Goal: Task Accomplishment & Management: Manage account settings

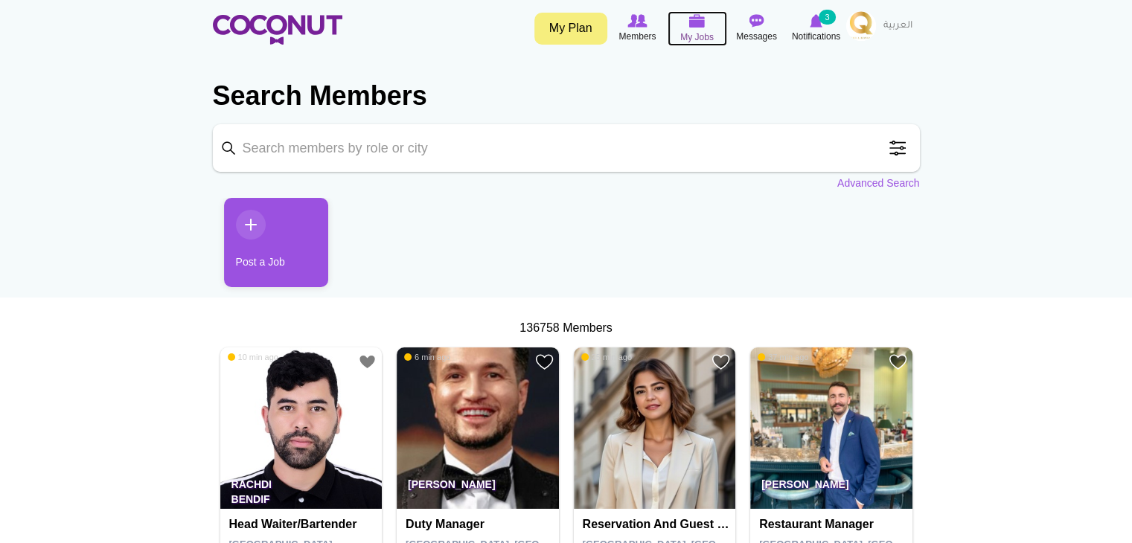
click at [700, 28] on icon at bounding box center [697, 21] width 57 height 17
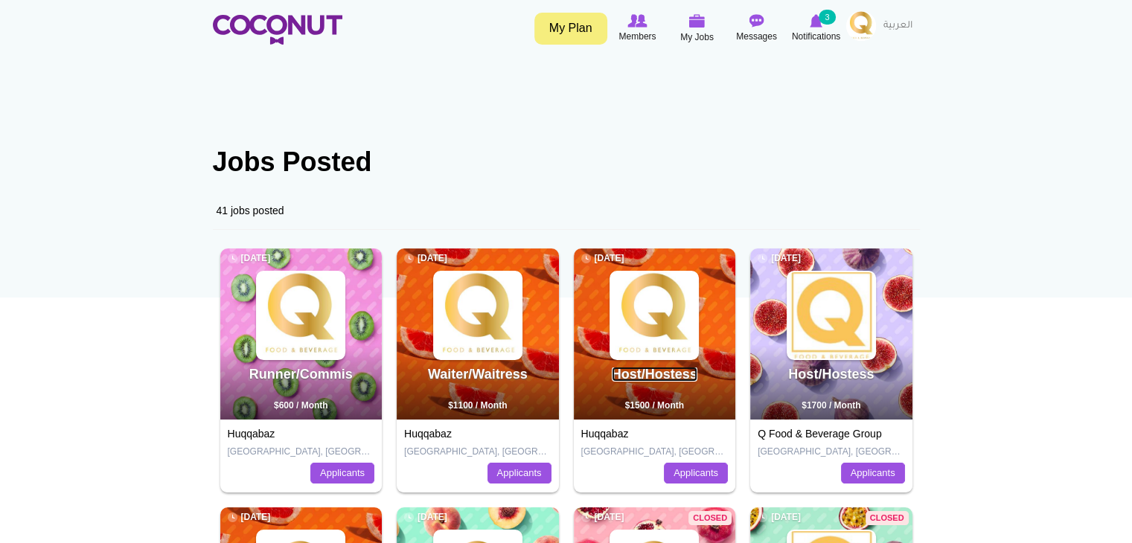
click at [642, 379] on link "Host/Hostess" at bounding box center [655, 374] width 86 height 15
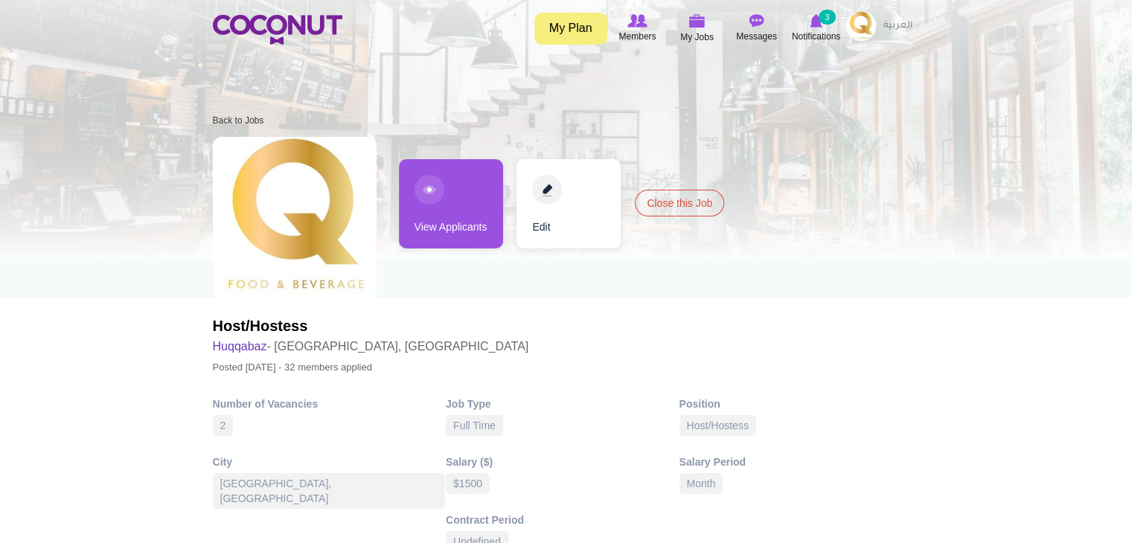
click at [451, 220] on link "View Applicants" at bounding box center [451, 203] width 104 height 89
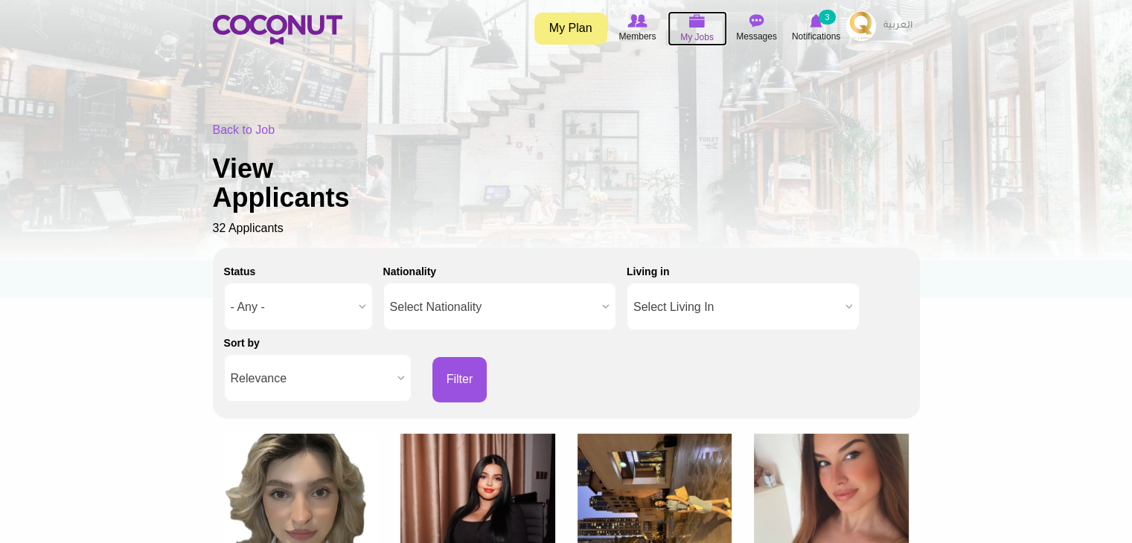
click at [689, 33] on span "My Jobs" at bounding box center [696, 37] width 33 height 15
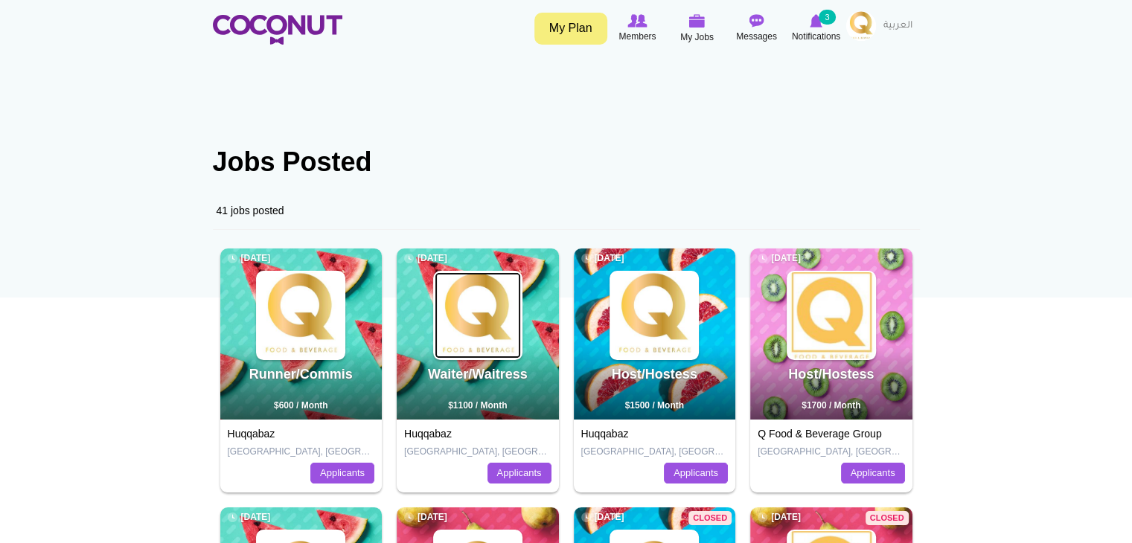
click at [496, 329] on img at bounding box center [478, 315] width 86 height 86
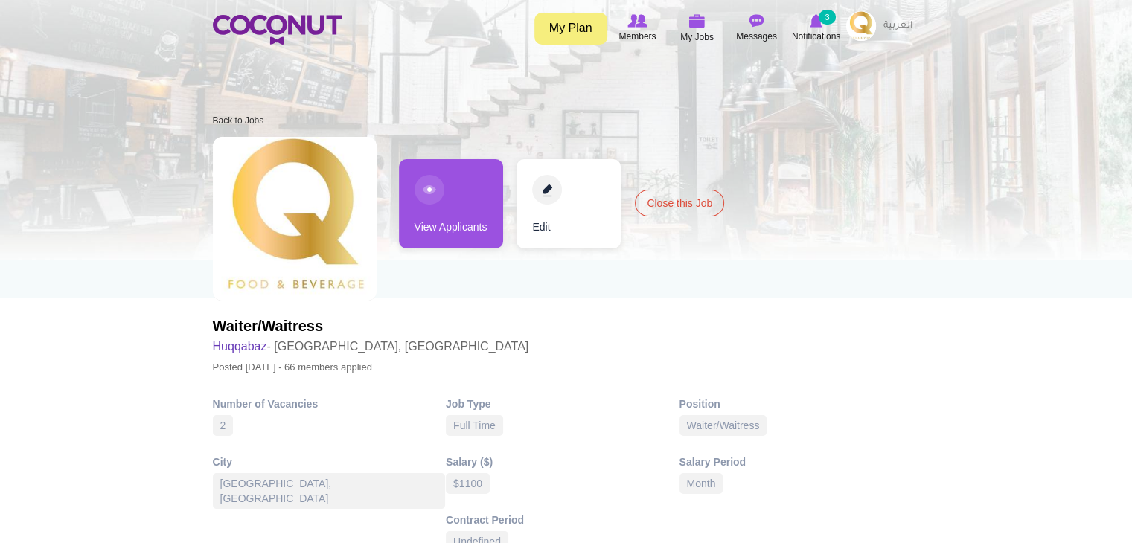
click at [452, 226] on link "View Applicants" at bounding box center [451, 203] width 104 height 89
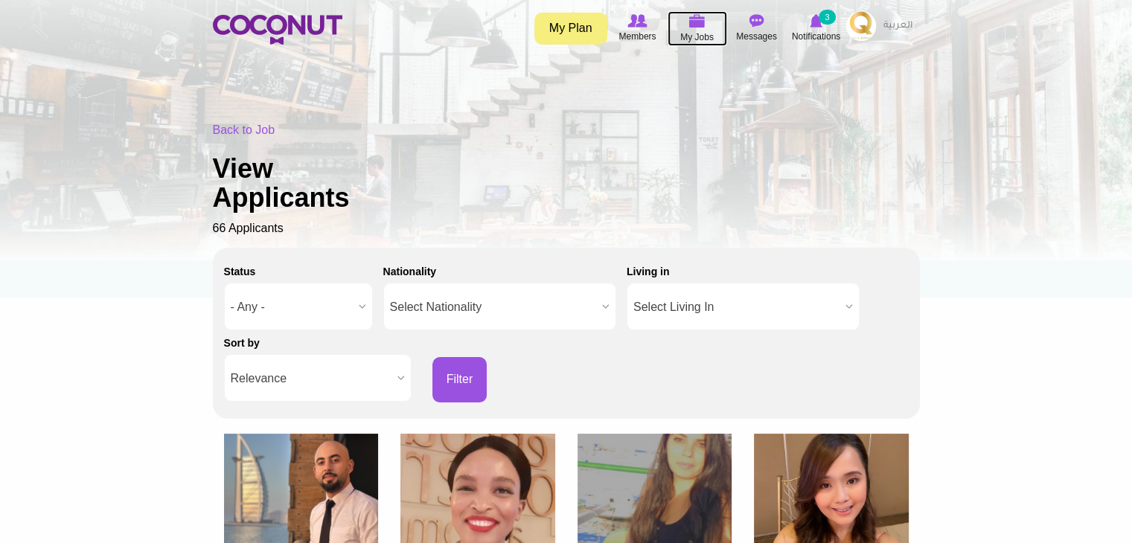
drag, startPoint x: 694, startPoint y: 39, endPoint x: 677, endPoint y: 60, distance: 26.4
click at [694, 39] on span "My Jobs" at bounding box center [696, 37] width 33 height 15
